Goal: Task Accomplishment & Management: Manage account settings

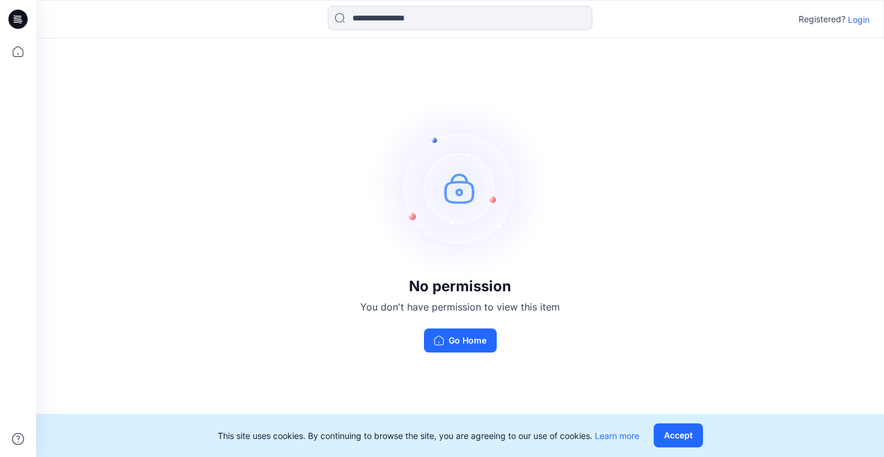
click at [738, 17] on p "Login" at bounding box center [859, 19] width 22 height 13
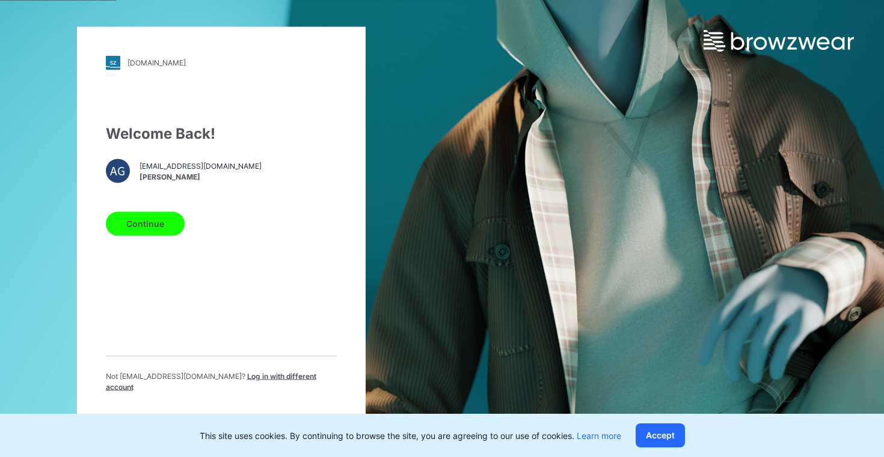
click at [161, 180] on span "[PERSON_NAME]" at bounding box center [200, 177] width 122 height 11
click at [147, 235] on button "Continue" at bounding box center [145, 224] width 79 height 24
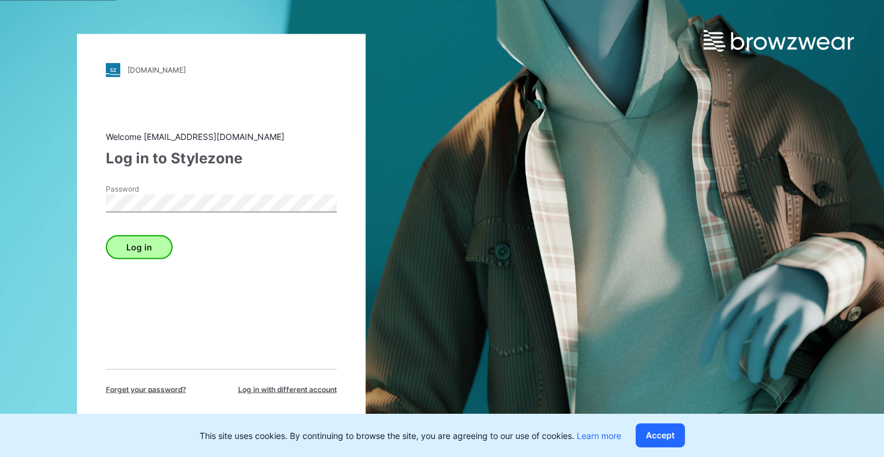
click at [148, 254] on button "Log in" at bounding box center [139, 247] width 67 height 24
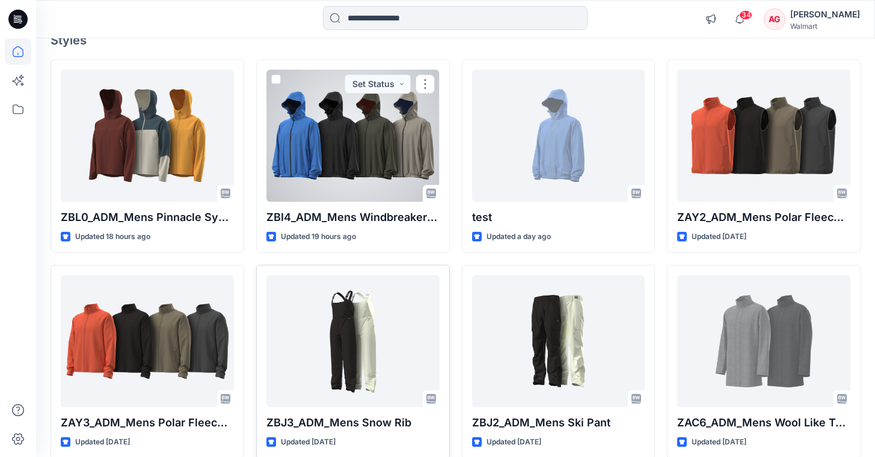
scroll to position [217, 0]
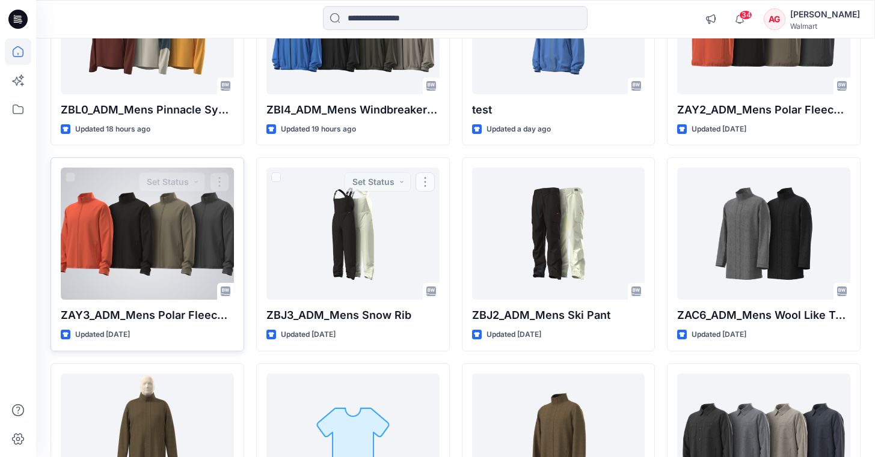
click at [207, 232] on div at bounding box center [147, 234] width 173 height 132
